Goal: Task Accomplishment & Management: Use online tool/utility

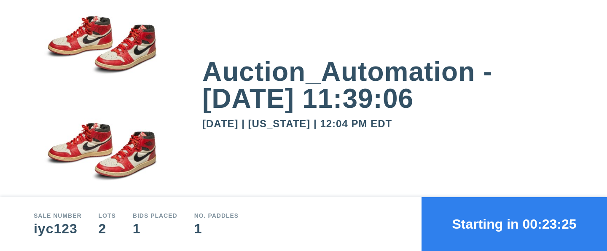
click at [514, 224] on button "Starting in 00:23:25" at bounding box center [513, 224] width 185 height 54
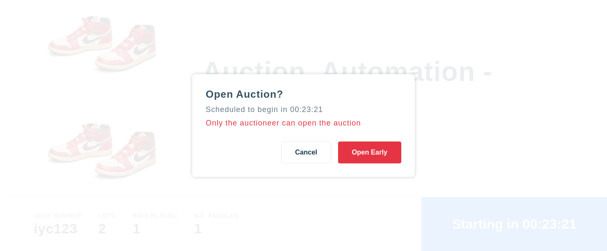
click at [369, 153] on button "Open Early" at bounding box center [369, 153] width 63 height 22
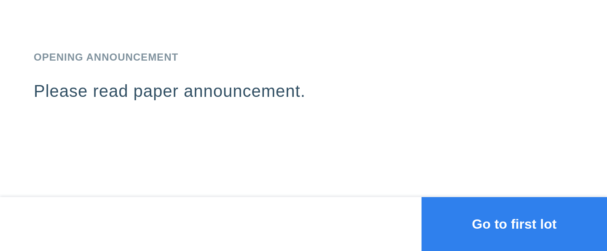
click at [514, 224] on button "Go to first lot" at bounding box center [513, 224] width 185 height 54
